Goal: Understand process/instructions: Learn how to perform a task or action

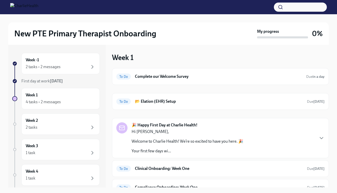
click at [161, 127] on strong "🎉 Happy First Day at Charlie Health!" at bounding box center [165, 126] width 66 height 6
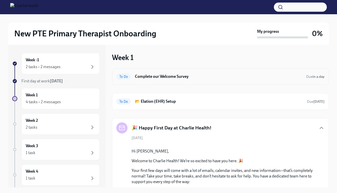
click at [167, 75] on h6 "Complete our Welcome Survey" at bounding box center [218, 77] width 167 height 6
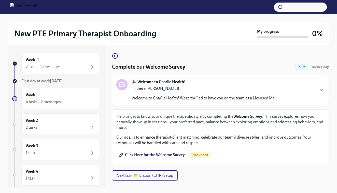
click at [153, 156] on span "Click Here for the Welcome Survey" at bounding box center [152, 155] width 65 height 5
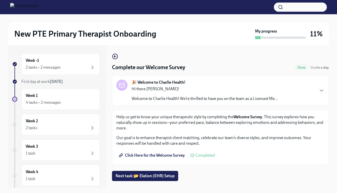
click at [143, 99] on p "Welcome to Charlie Health! We’re thrilled to have you on the team as a Licensed…" at bounding box center [205, 99] width 146 height 6
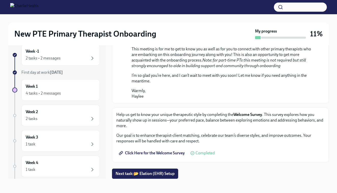
scroll to position [9, 0]
click at [147, 172] on span "Next task : 📂 Elation (EHR) Setup" at bounding box center [145, 174] width 59 height 5
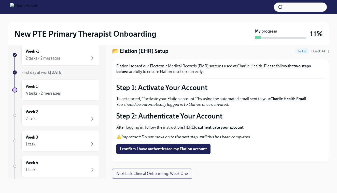
scroll to position [9, 0]
click at [191, 125] on link "HERE" at bounding box center [189, 127] width 10 height 5
click at [154, 147] on span "I confirm I have authenticated my Elation account" at bounding box center [163, 149] width 87 height 5
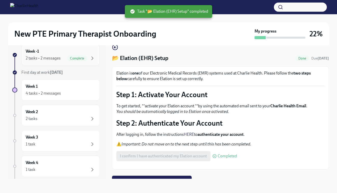
scroll to position [0, 0]
click at [69, 57] on span "Complete" at bounding box center [77, 59] width 20 height 4
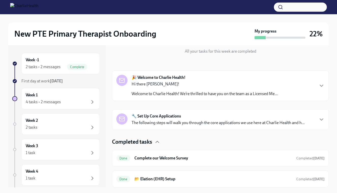
scroll to position [58, 0]
click at [155, 94] on p "Welcome to Charlie Health! We’re thrilled to have you on the team as a Licensed…" at bounding box center [205, 94] width 146 height 6
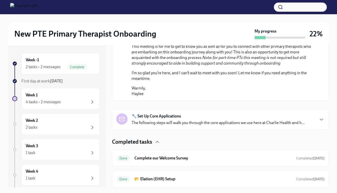
scroll to position [351, 0]
click at [209, 122] on p "The following steps will walk you through the core applications we use here at …" at bounding box center [218, 123] width 173 height 6
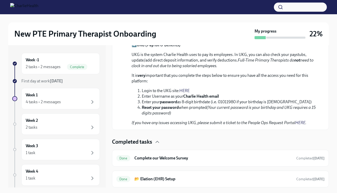
scroll to position [686, 0]
click at [151, 161] on div "Done Complete our Welcome Survey Completed [DATE]" at bounding box center [220, 158] width 208 height 8
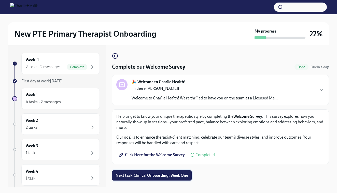
click at [150, 177] on span "Next task : Clinical Onboarding: Week One" at bounding box center [152, 175] width 73 height 5
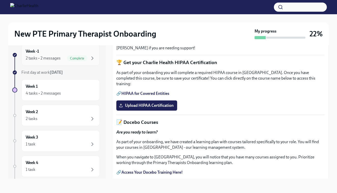
click at [49, 54] on div "Week -1 2 tasks • 2 messages Complete" at bounding box center [61, 55] width 70 height 13
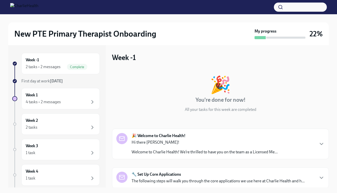
click at [30, 11] on img at bounding box center [24, 7] width 28 height 8
click at [12, 8] on img at bounding box center [24, 7] width 28 height 8
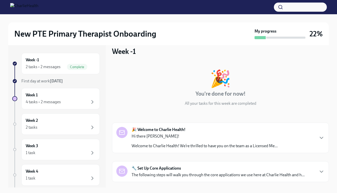
click at [205, 137] on p "Hi there [PERSON_NAME]!" at bounding box center [205, 137] width 146 height 6
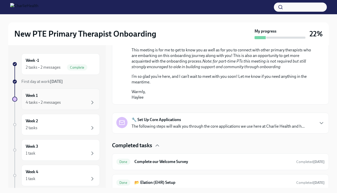
scroll to position [0, 0]
click at [67, 98] on div "Week 1 4 tasks • 2 messages" at bounding box center [61, 99] width 70 height 13
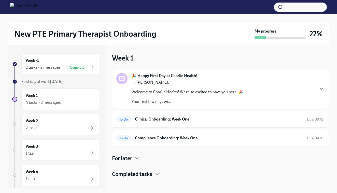
click at [172, 89] on div "Hi [PERSON_NAME], Welcome to Charlie Health! We’re so excited to have you here.…" at bounding box center [188, 92] width 112 height 25
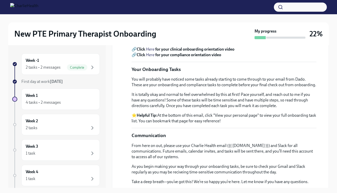
scroll to position [187, 0]
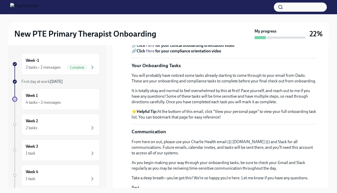
click at [150, 48] on em "Here" at bounding box center [150, 45] width 9 height 5
click at [25, 64] on div "Week -1 2 tasks • 2 messages Complete" at bounding box center [60, 64] width 78 height 21
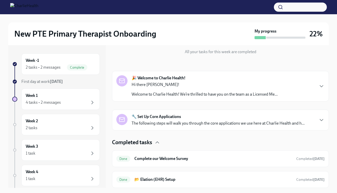
click at [164, 96] on p "Welcome to Charlie Health! We’re thrilled to have you on the team as a Licensed…" at bounding box center [205, 95] width 146 height 6
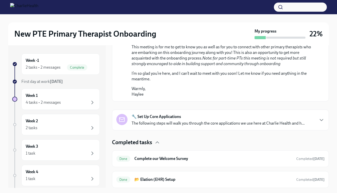
scroll to position [351, 0]
click at [161, 123] on p "The following steps will walk you through the core applications we use here at …" at bounding box center [218, 124] width 173 height 6
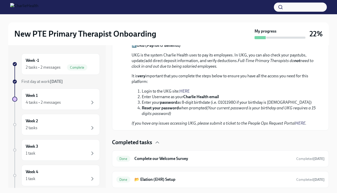
scroll to position [684, 0]
click at [184, 92] on link "HERE" at bounding box center [185, 91] width 10 height 5
click at [47, 91] on div "Week 1 4 tasks • 2 messages" at bounding box center [60, 99] width 78 height 21
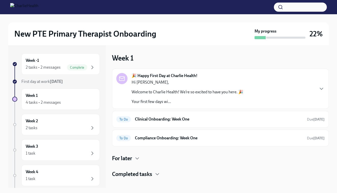
click at [164, 88] on div "Hi [PERSON_NAME], Welcome to Charlie Health! We’re so excited to have you here.…" at bounding box center [188, 92] width 112 height 25
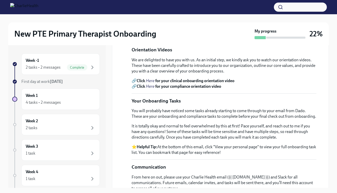
scroll to position [191, 0]
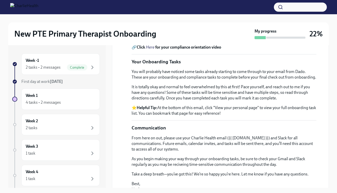
click at [152, 50] on em "Here" at bounding box center [150, 47] width 9 height 5
